Goal: Information Seeking & Learning: Check status

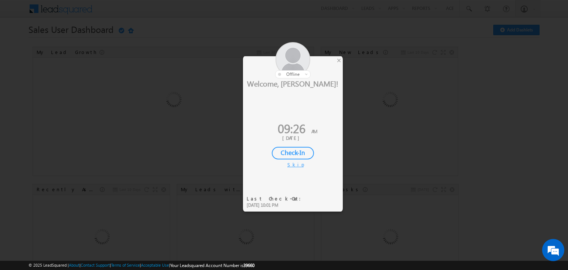
click at [282, 150] on div "Check-In" at bounding box center [293, 153] width 42 height 13
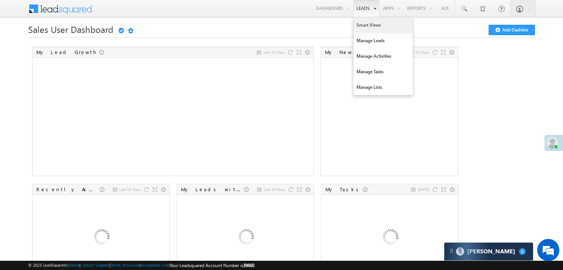
click at [360, 24] on link "Smart Views" at bounding box center [382, 25] width 59 height 16
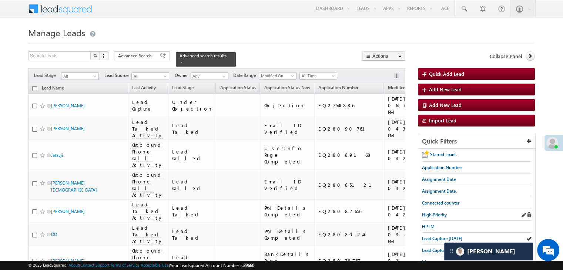
scroll to position [3739, 0]
click at [429, 237] on span "Lead Capture [DATE]" at bounding box center [442, 239] width 40 height 6
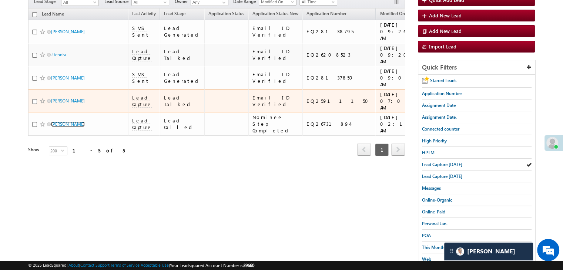
scroll to position [99, 0]
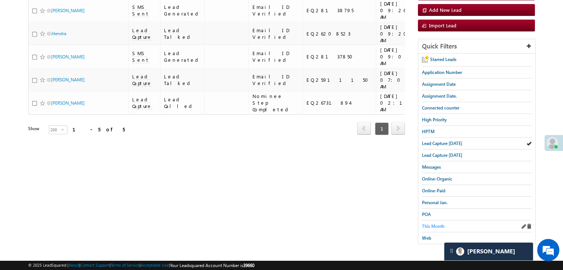
click at [434, 224] on span "This Month" at bounding box center [433, 227] width 23 height 6
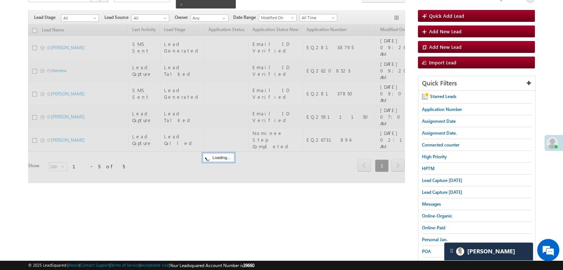
scroll to position [0, 0]
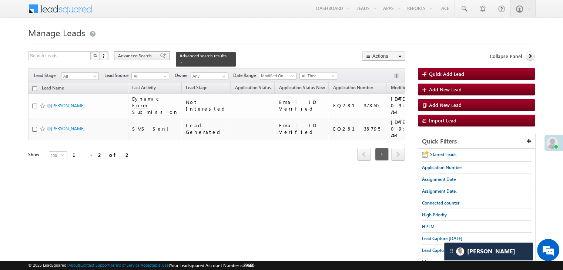
click at [138, 52] on div "Advanced Search" at bounding box center [142, 55] width 56 height 9
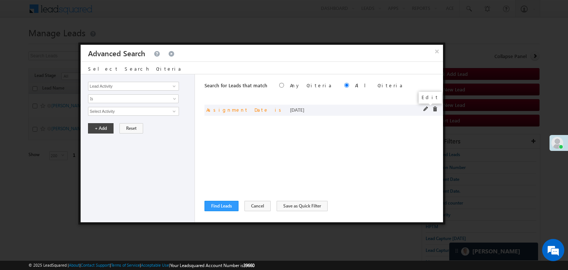
click at [426, 108] on span at bounding box center [426, 109] width 5 height 5
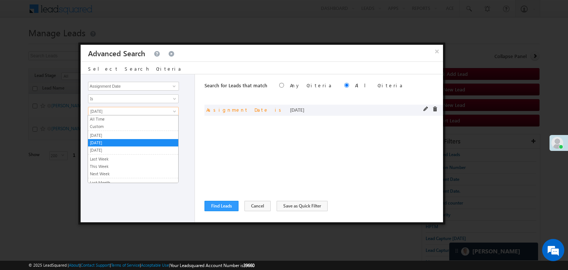
click at [160, 109] on span "[DATE]" at bounding box center [128, 111] width 80 height 7
click at [143, 135] on link "[DATE]" at bounding box center [133, 135] width 90 height 7
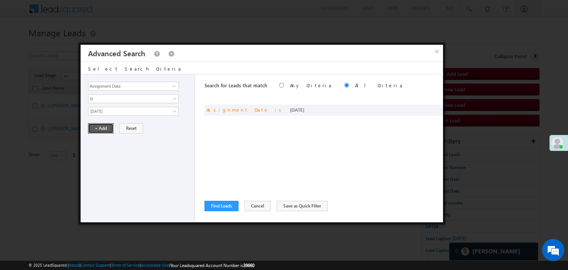
click at [111, 129] on button "+ Add" at bounding box center [101, 128] width 26 height 10
click at [218, 206] on button "Find Leads" at bounding box center [222, 206] width 34 height 10
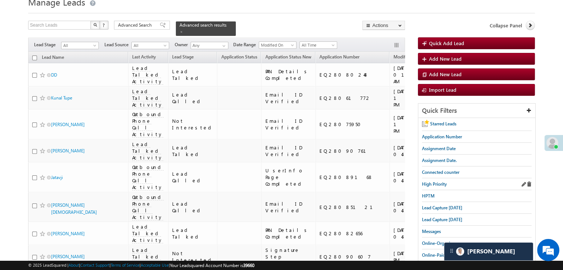
scroll to position [74, 0]
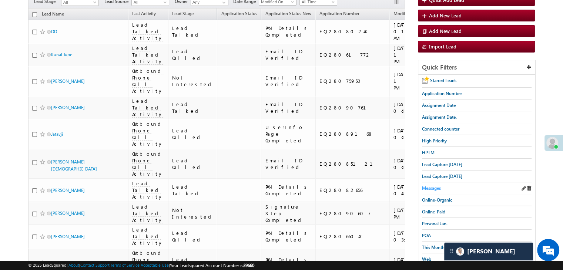
click at [434, 186] on span "Messages" at bounding box center [431, 188] width 19 height 6
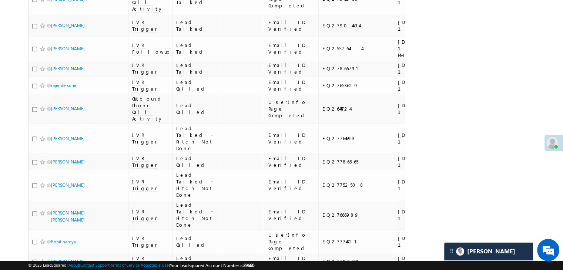
scroll to position [1221, 0]
